Goal: Task Accomplishment & Management: Manage account settings

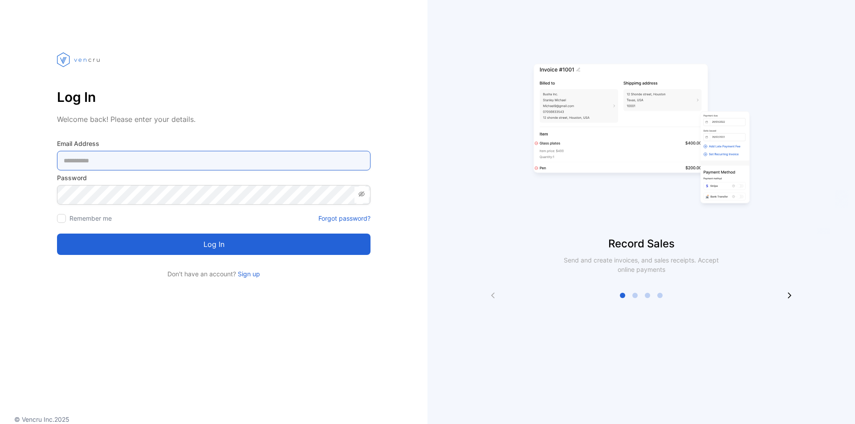
click at [243, 163] on Address-inputemail "email" at bounding box center [213, 161] width 313 height 20
click at [231, 164] on Address-inputemail "email" at bounding box center [213, 161] width 313 height 20
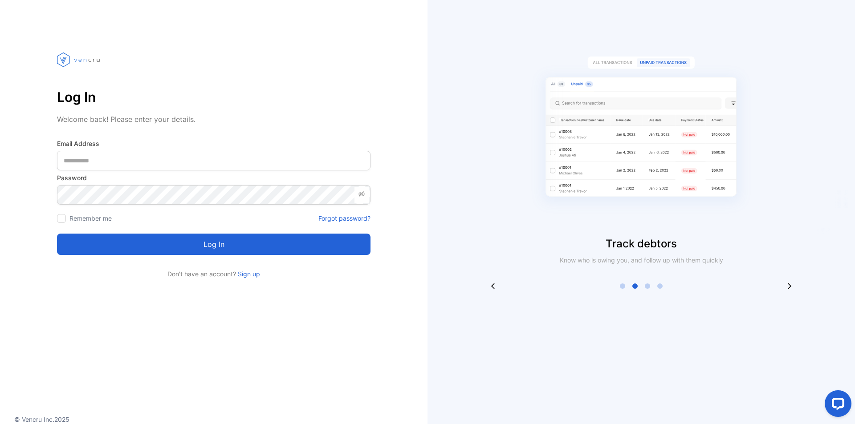
click at [449, 192] on div "Track debtors Know who is owing you, and follow up with them quickly" at bounding box center [640, 163] width 427 height 254
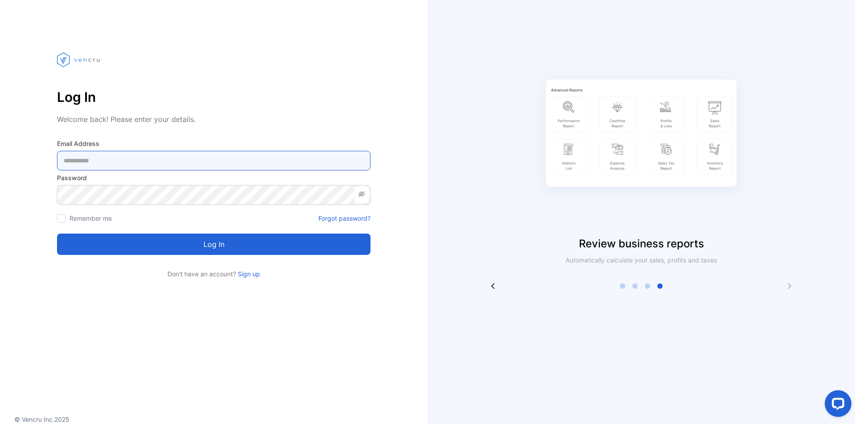
click at [188, 160] on Address-inputemail "email" at bounding box center [213, 161] width 313 height 20
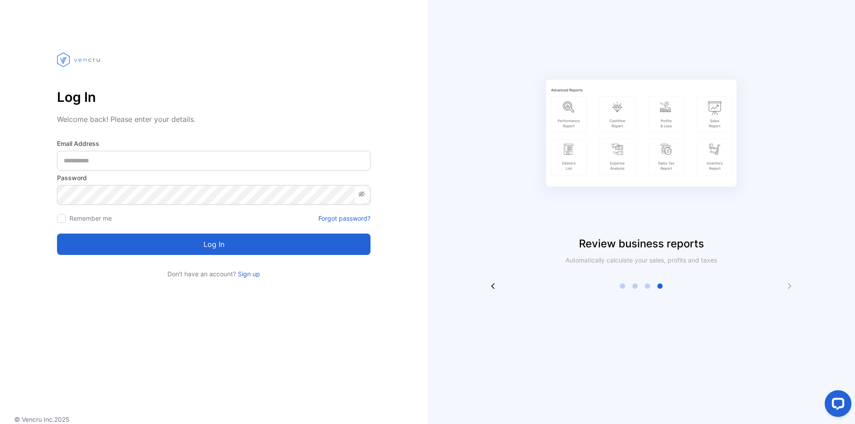
click at [376, 314] on div "Log In Welcome back! Please enter your details. Email Address Password Remember…" at bounding box center [213, 212] width 427 height 424
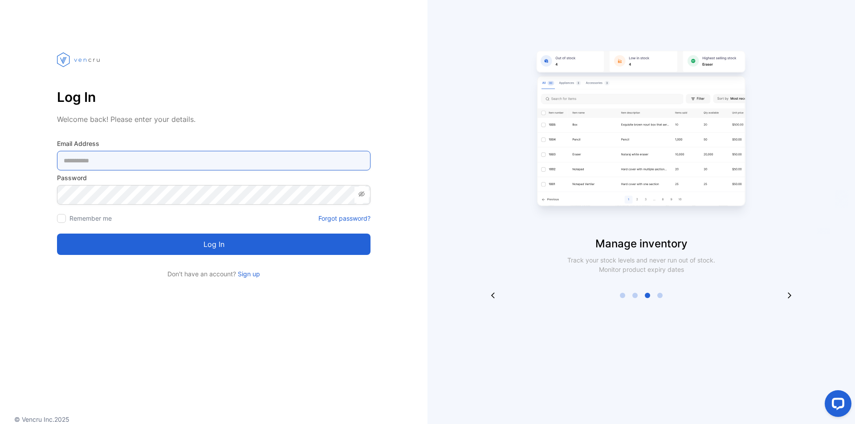
paste Address-inputemail "**********"
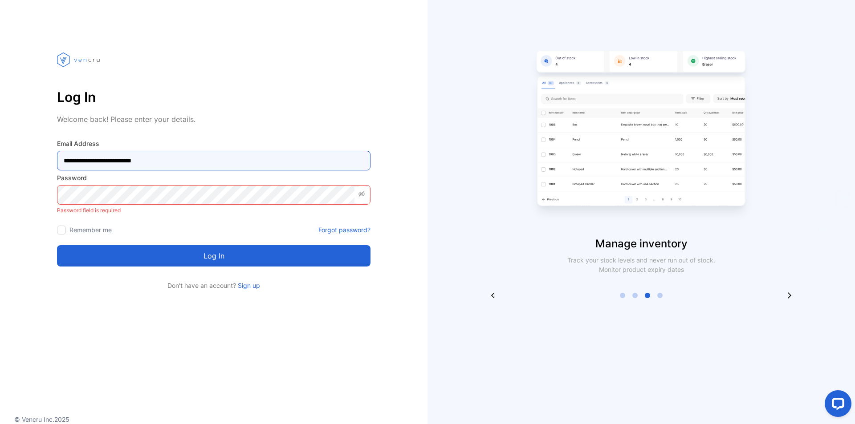
type Address-inputemail "**********"
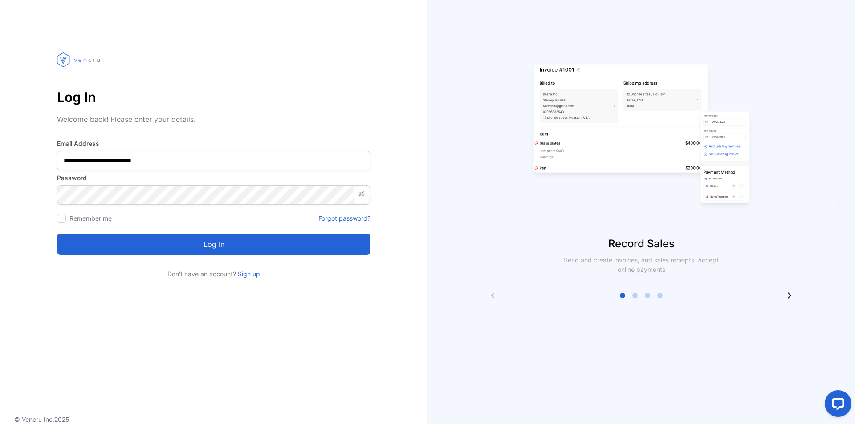
click at [209, 247] on button "Log in" at bounding box center [213, 244] width 313 height 21
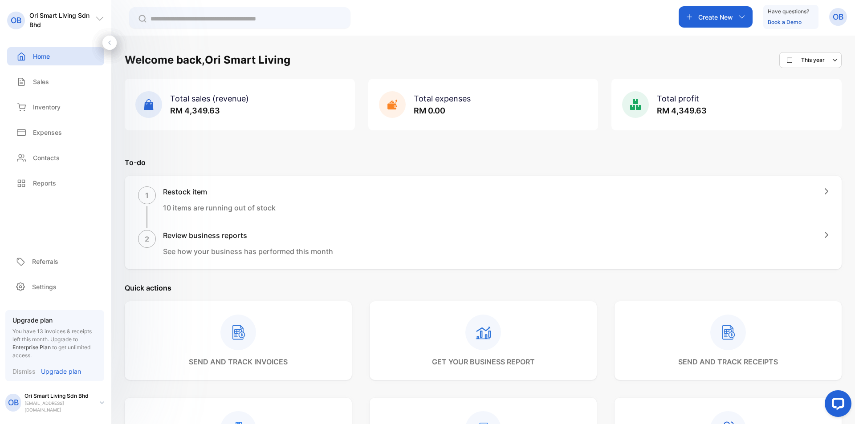
click at [813, 113] on div "Total profit RM 4,349.63" at bounding box center [726, 105] width 230 height 52
click at [60, 132] on p "Expenses" at bounding box center [47, 132] width 29 height 9
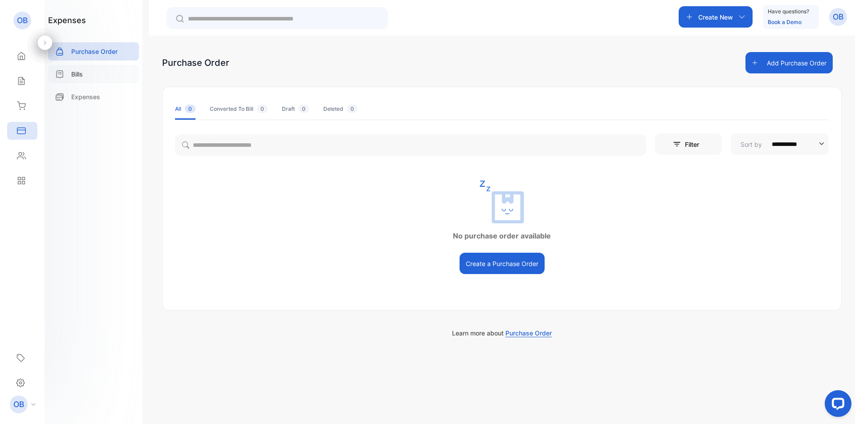
click at [101, 80] on div "Bills" at bounding box center [93, 74] width 91 height 18
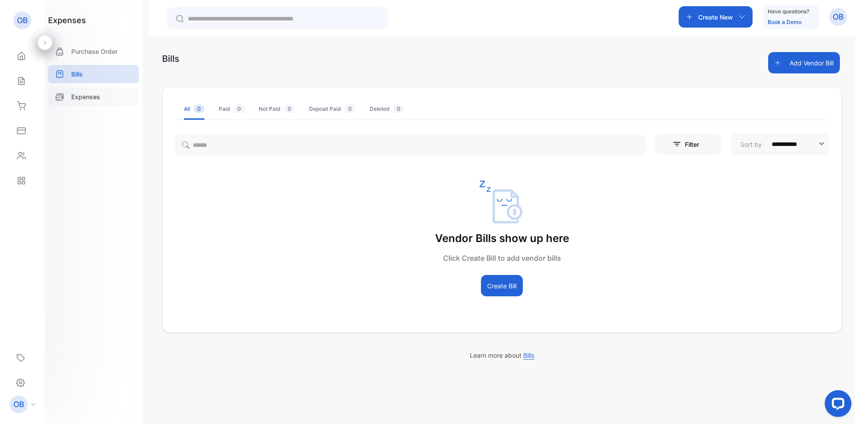
click at [103, 94] on div "Expenses" at bounding box center [93, 97] width 91 height 18
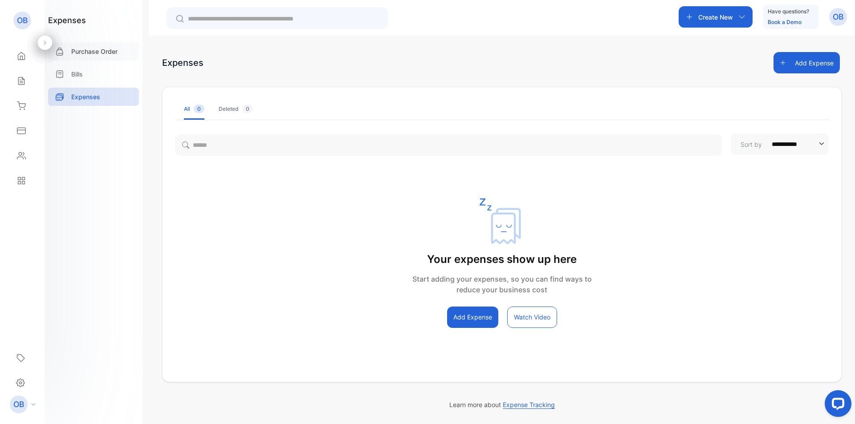
click at [89, 50] on p "Purchase Order" at bounding box center [94, 51] width 46 height 9
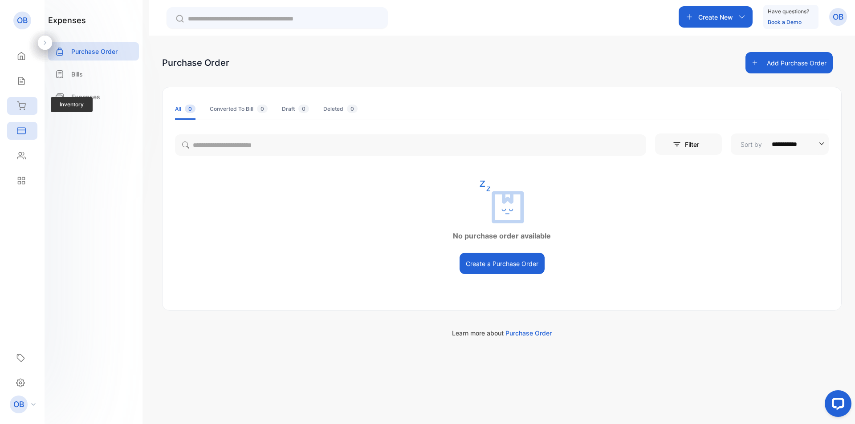
click at [14, 106] on div "Inventory" at bounding box center [22, 106] width 30 height 18
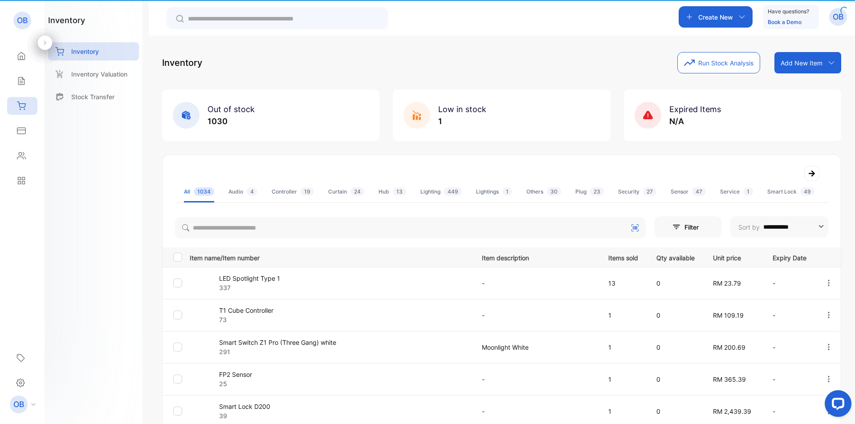
click at [841, 400] on div "Open LiveChat chat widget" at bounding box center [838, 403] width 14 height 14
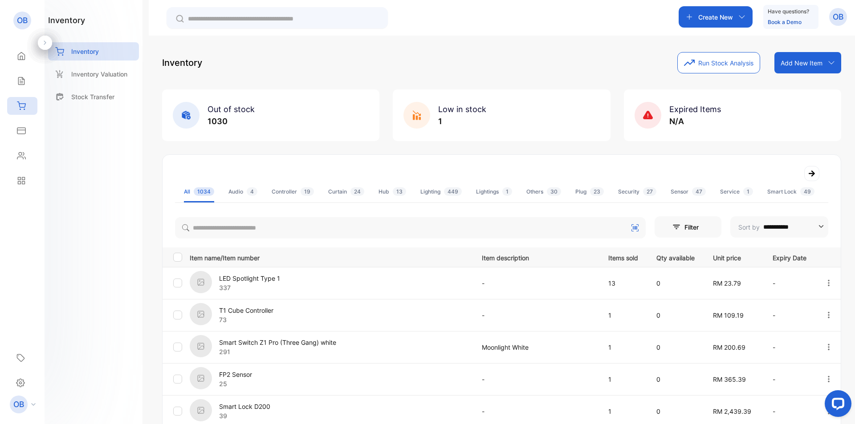
click at [838, 398] on div "Open LiveChat chat widget" at bounding box center [838, 403] width 14 height 14
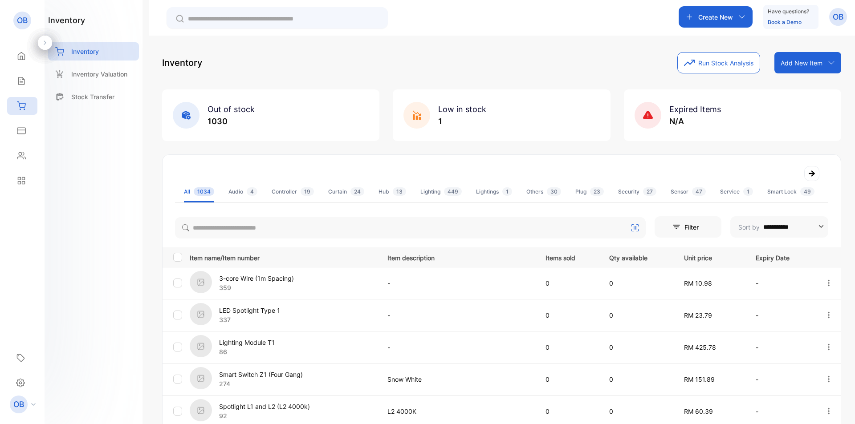
click at [843, 12] on p "OB" at bounding box center [838, 17] width 11 height 12
click at [531, 89] on div "**********" at bounding box center [501, 350] width 679 height 597
click at [843, 10] on div "OB" at bounding box center [838, 17] width 18 height 18
click at [790, 72] on span "Logout" at bounding box center [795, 72] width 25 height 9
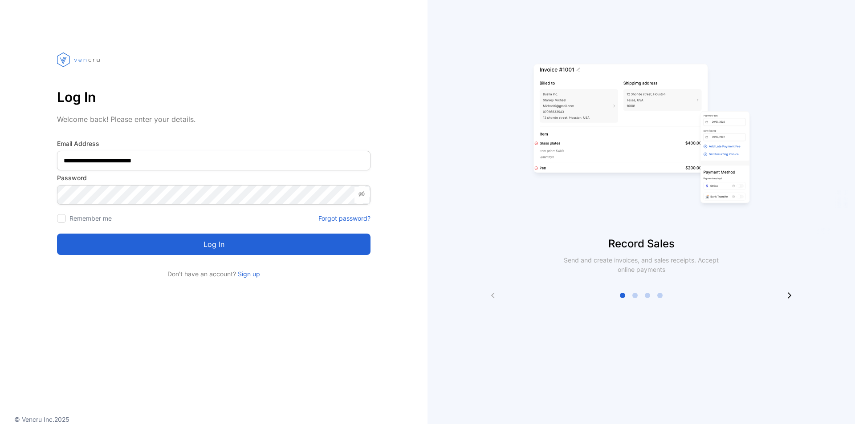
click at [244, 272] on link "Sign up" at bounding box center [248, 274] width 24 height 8
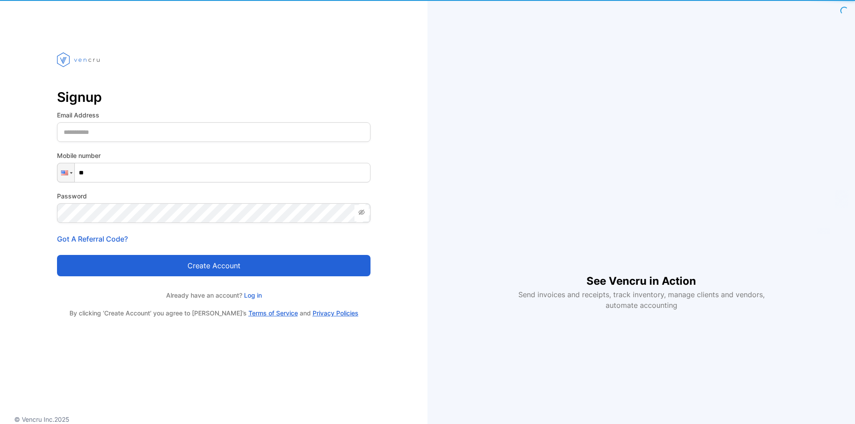
type input "***"
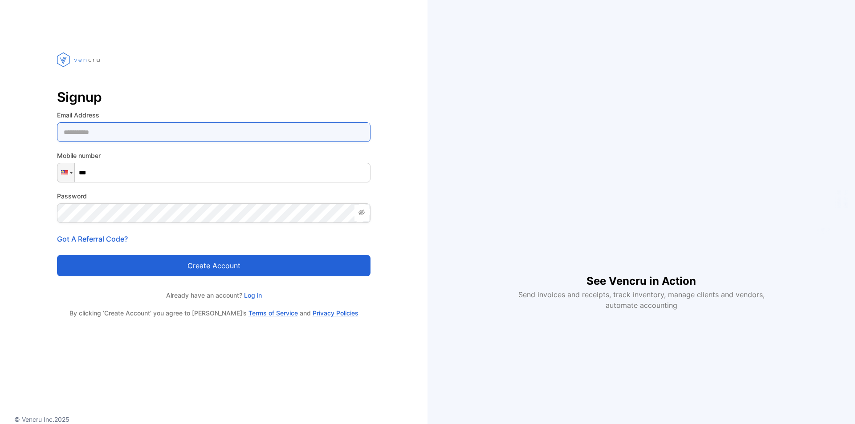
click at [166, 134] on Address-inputemail "email" at bounding box center [213, 132] width 313 height 20
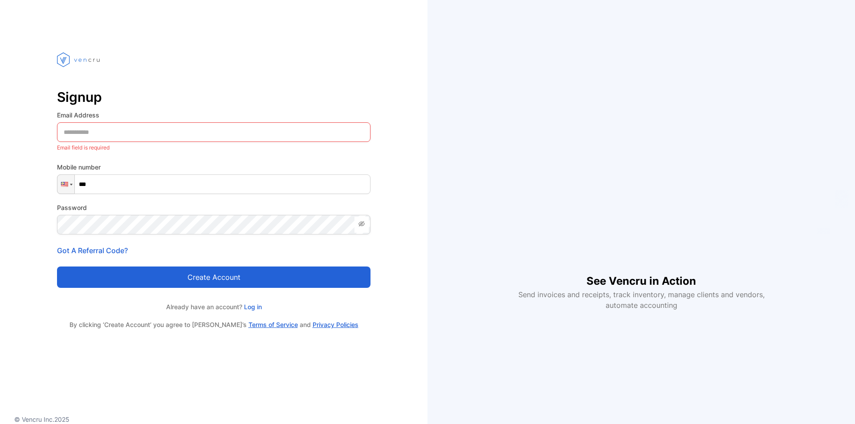
click at [233, 106] on p "Signup" at bounding box center [213, 96] width 313 height 21
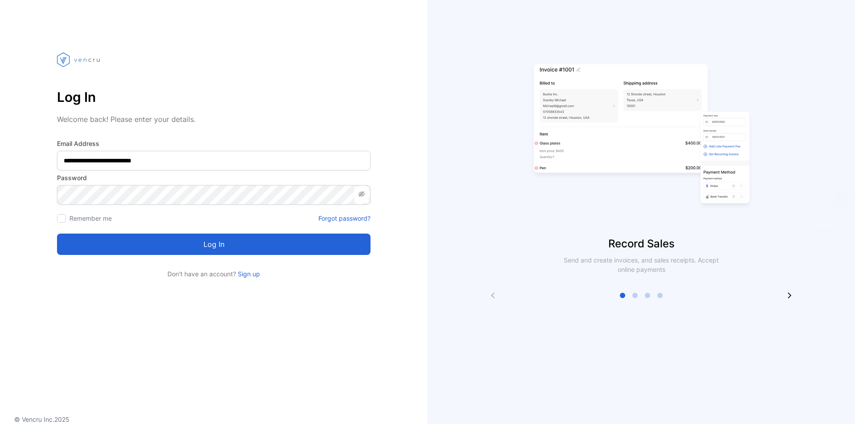
click at [270, 244] on button "Log in" at bounding box center [213, 244] width 313 height 21
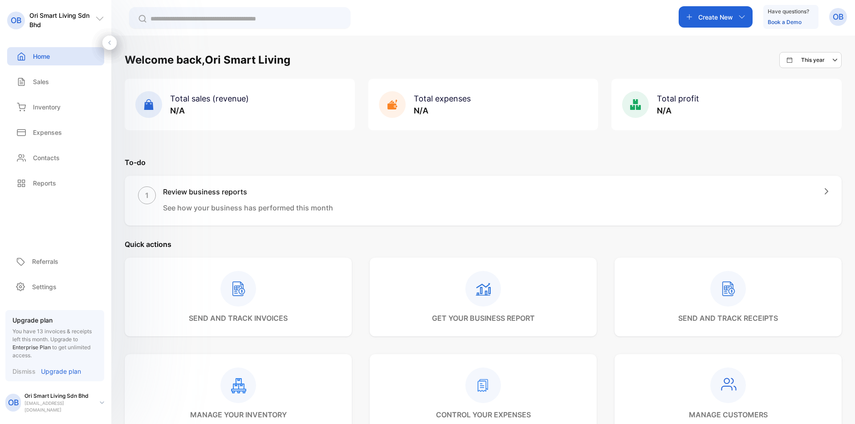
click at [377, 148] on div "Welcome back, Ori Smart Living This year Total sales (revenue) N/A Total expens…" at bounding box center [483, 366] width 717 height 629
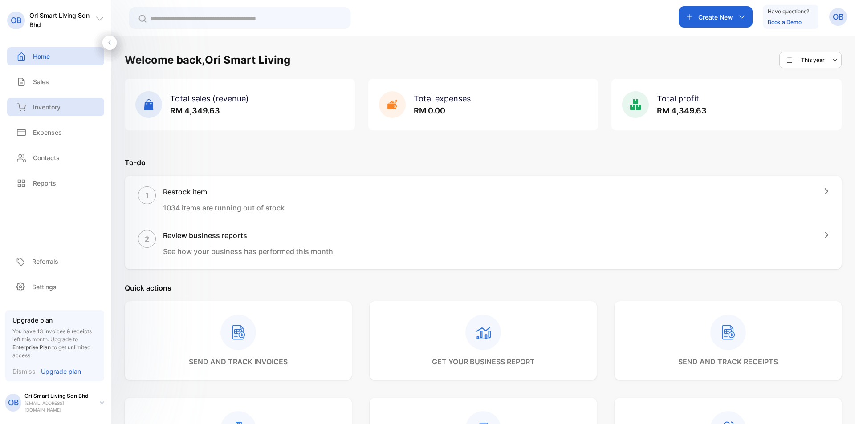
click at [44, 109] on p "Inventory" at bounding box center [47, 106] width 28 height 9
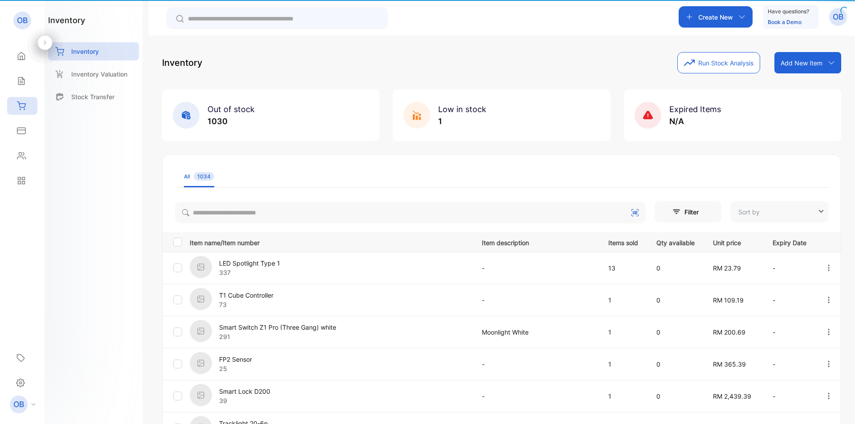
type input "**********"
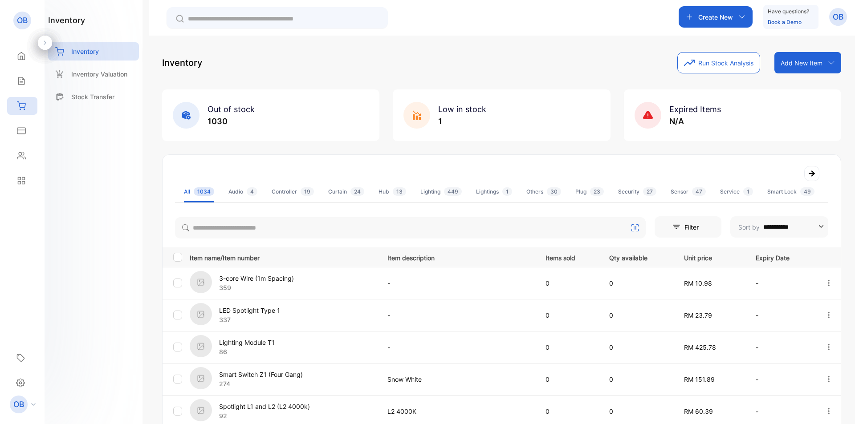
drag, startPoint x: 98, startPoint y: 150, endPoint x: 147, endPoint y: 172, distance: 54.6
click at [99, 151] on div "inventory Inventory Inventory Valuation Stock Transfer" at bounding box center [94, 212] width 98 height 424
click at [178, 260] on div at bounding box center [177, 257] width 9 height 9
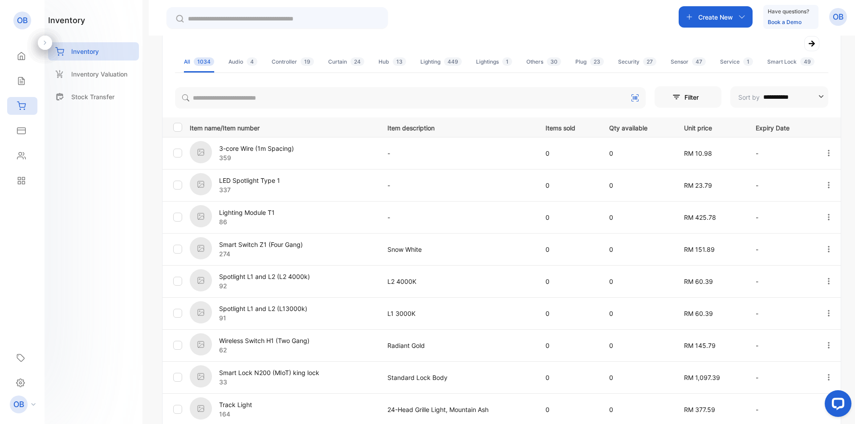
scroll to position [266, 0]
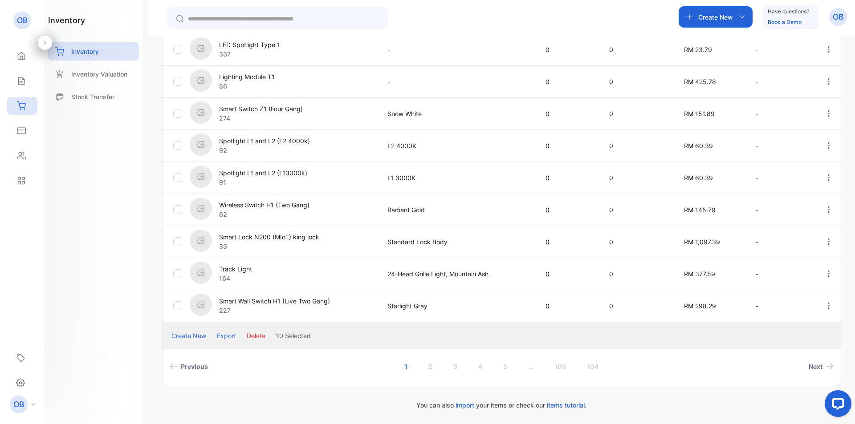
click at [248, 335] on button "Delete" at bounding box center [256, 335] width 19 height 9
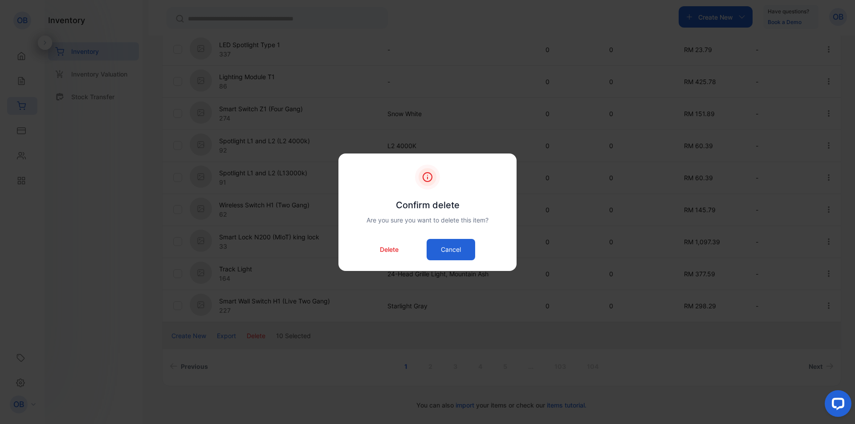
click at [398, 242] on div "Delete Cancel" at bounding box center [427, 249] width 151 height 21
click at [394, 248] on p "Delete" at bounding box center [389, 249] width 19 height 9
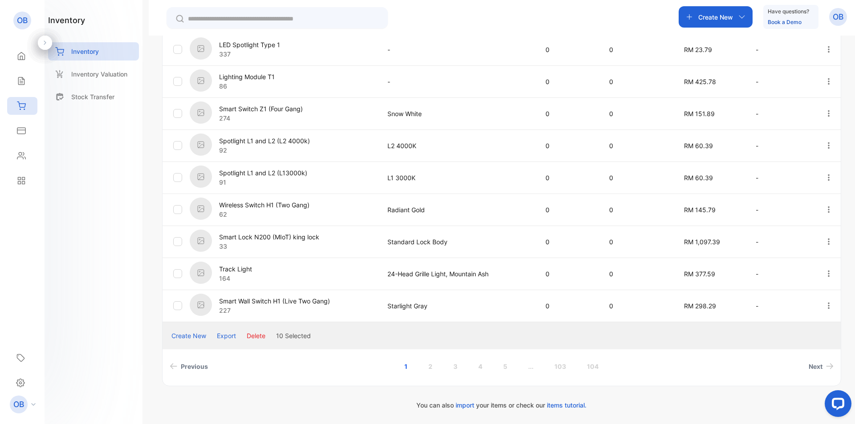
click at [195, 337] on button "Create New" at bounding box center [188, 335] width 35 height 9
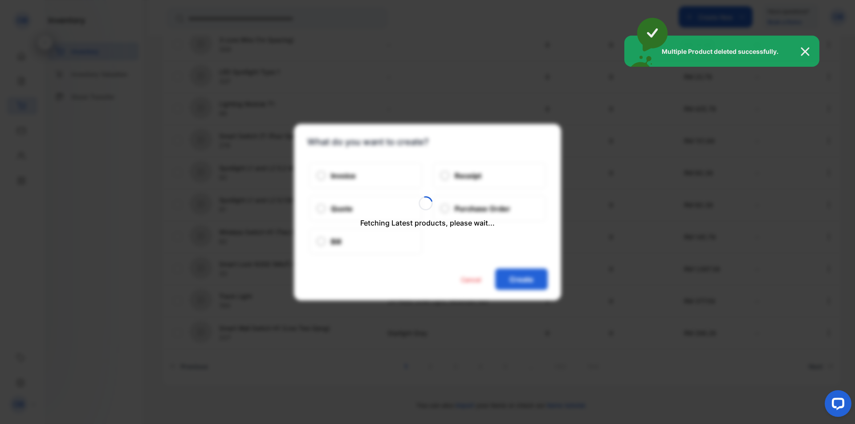
scroll to position [239, 0]
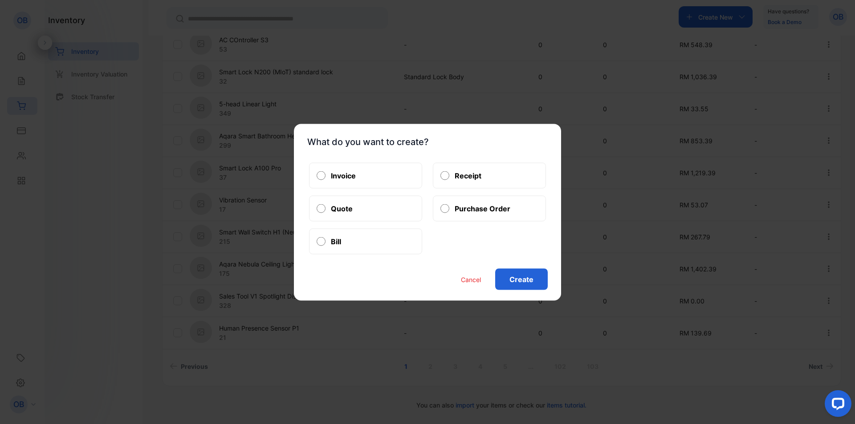
click at [476, 280] on button "Cancel" at bounding box center [471, 279] width 20 height 9
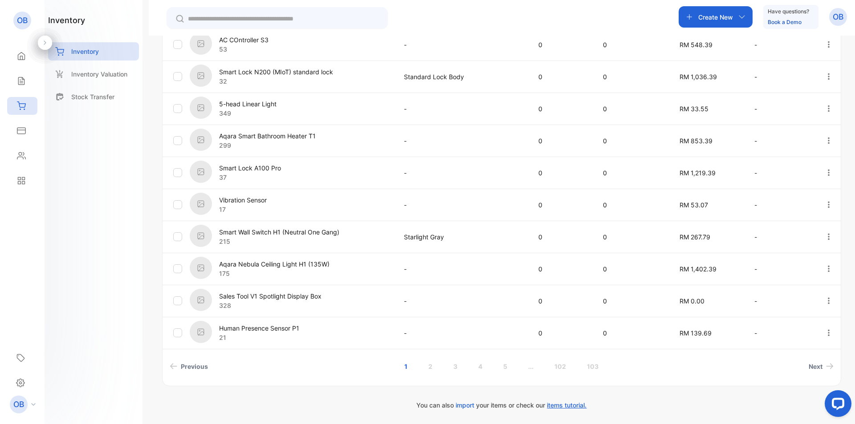
click at [583, 407] on span "items tutorial." at bounding box center [567, 406] width 40 height 8
click at [566, 402] on span "items tutorial." at bounding box center [567, 406] width 40 height 8
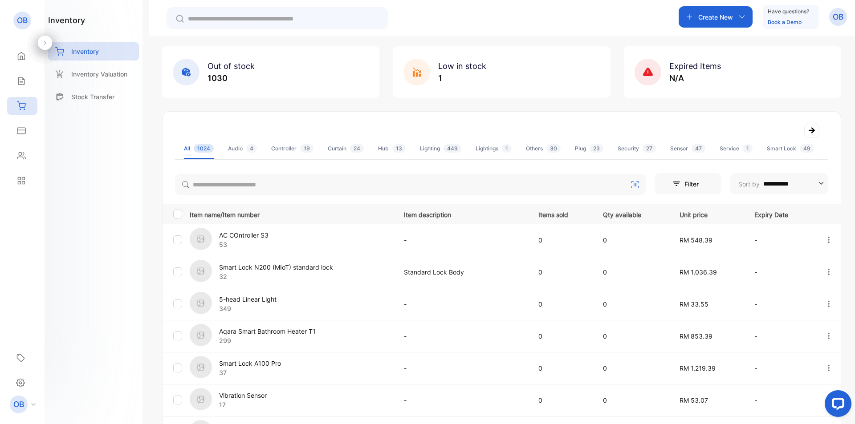
scroll to position [0, 0]
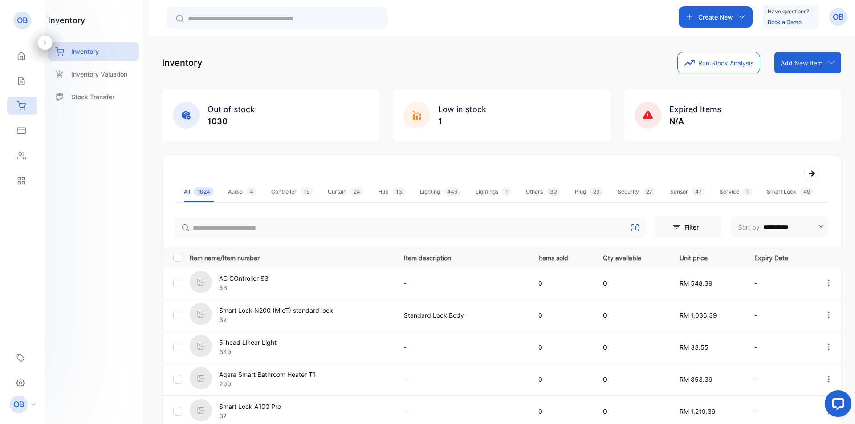
click at [749, 17] on div "Create New" at bounding box center [716, 16] width 74 height 21
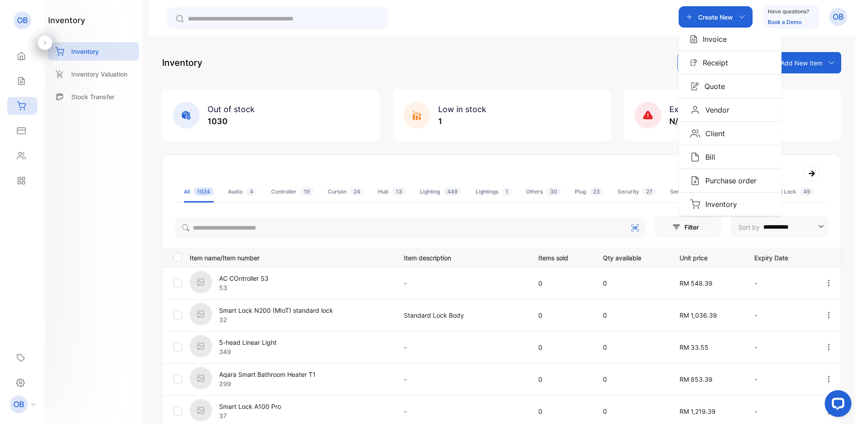
click at [125, 137] on div "inventory Inventory Inventory Valuation Stock Transfer" at bounding box center [94, 212] width 98 height 424
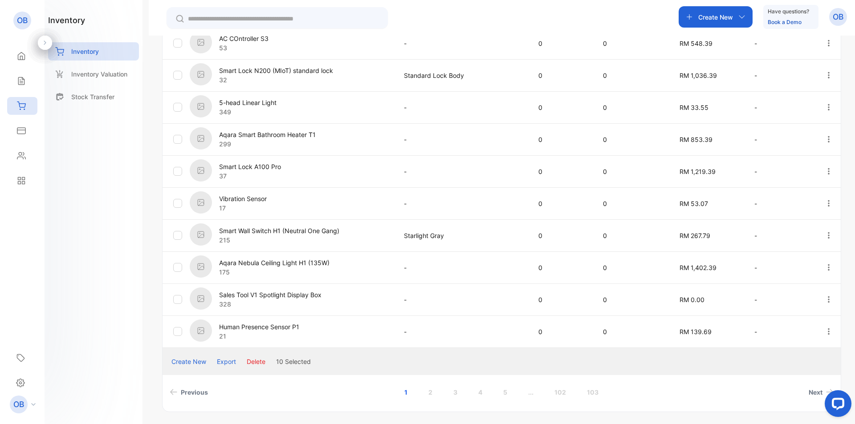
scroll to position [266, 0]
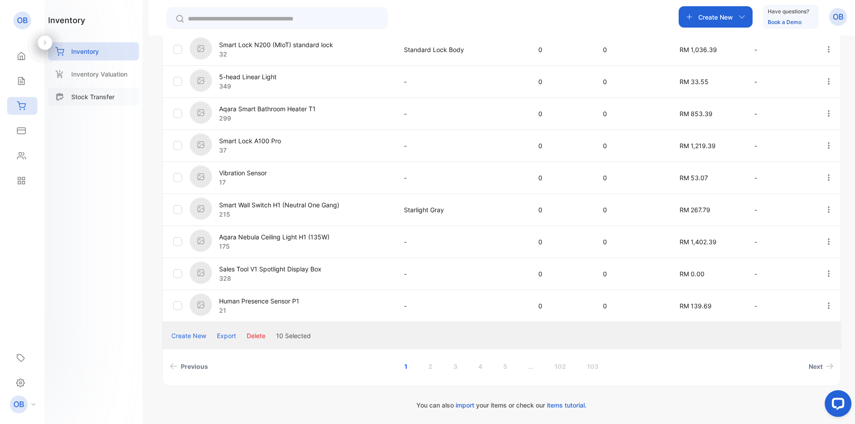
click at [77, 95] on p "Stock Transfer" at bounding box center [92, 96] width 43 height 9
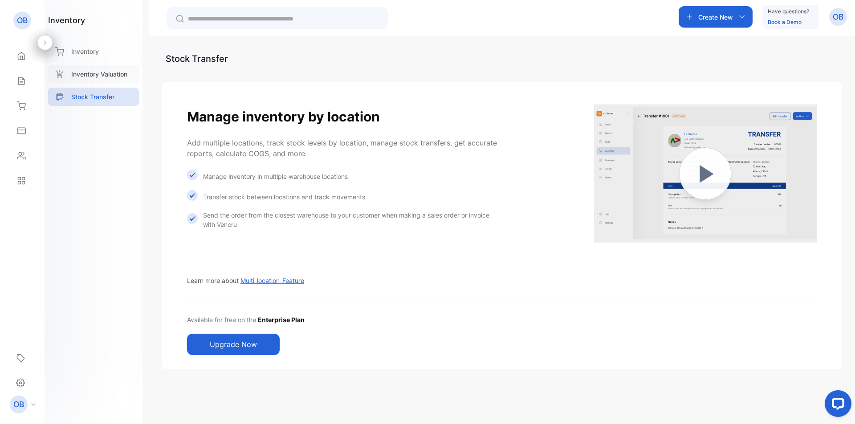
click at [98, 65] on div "Inventory Valuation" at bounding box center [93, 74] width 91 height 18
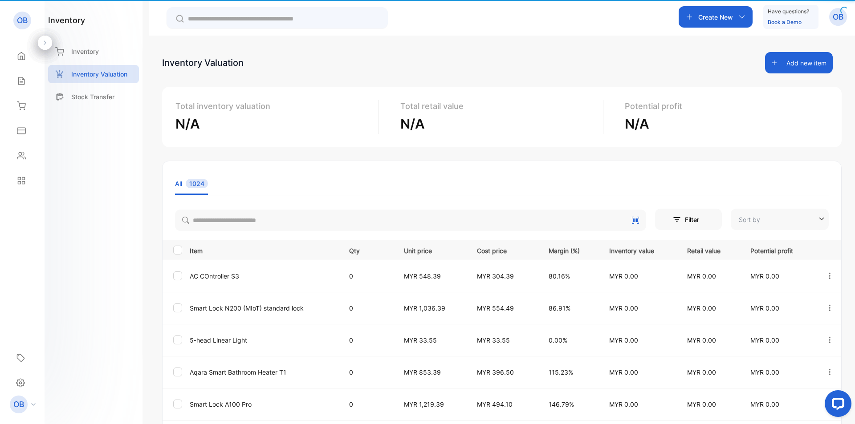
type input "**********"
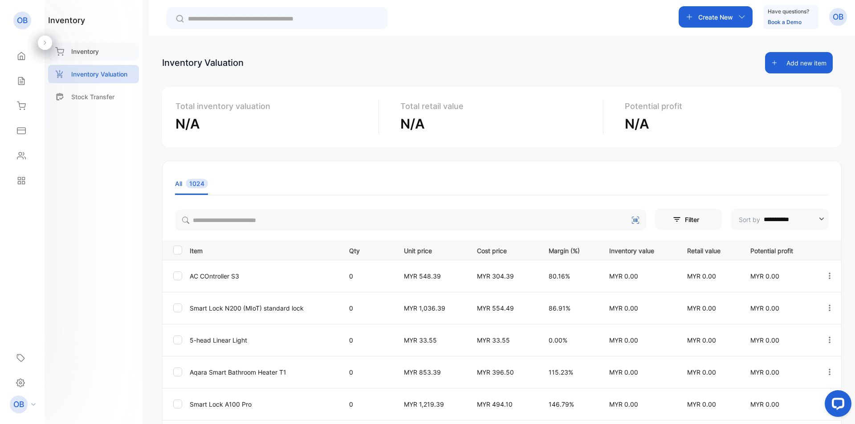
click at [113, 49] on div "Inventory" at bounding box center [93, 51] width 91 height 18
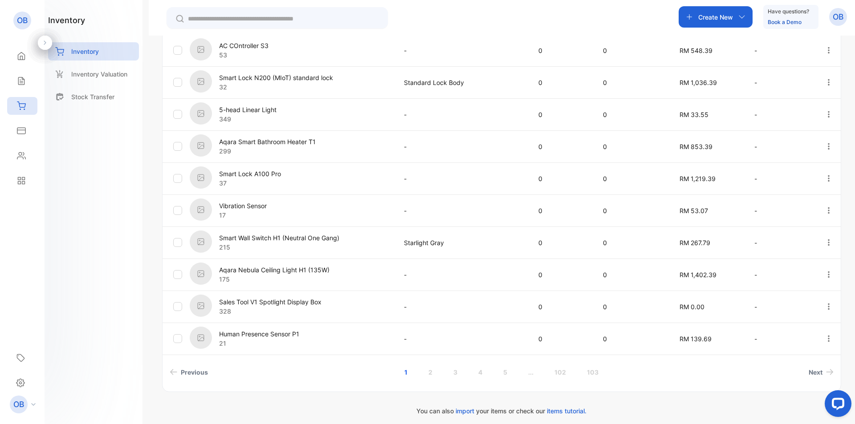
scroll to position [239, 0]
